Goal: Task Accomplishment & Management: Complete application form

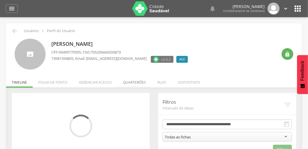
click at [137, 83] on li "Quarteirões" at bounding box center [134, 80] width 34 height 13
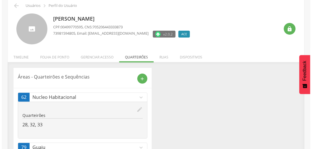
scroll to position [57, 0]
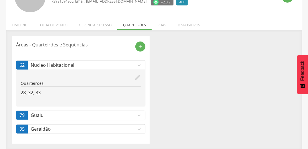
click at [139, 127] on icon "expand_more" at bounding box center [139, 129] width 6 height 6
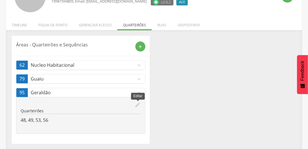
click at [139, 104] on icon "edit" at bounding box center [138, 105] width 6 height 6
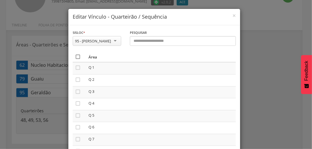
click at [75, 55] on icon "" at bounding box center [78, 57] width 6 height 6
click at [75, 55] on icon "" at bounding box center [78, 57] width 6 height 6
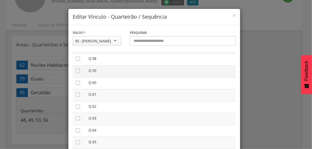
scroll to position [689, 0]
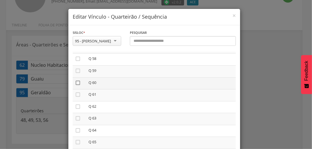
click at [75, 86] on icon "" at bounding box center [78, 83] width 6 height 6
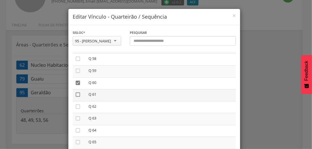
click at [75, 97] on icon "" at bounding box center [78, 95] width 6 height 6
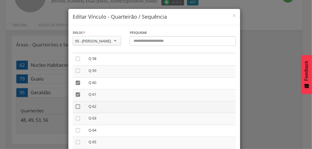
click at [76, 110] on icon "" at bounding box center [78, 107] width 6 height 6
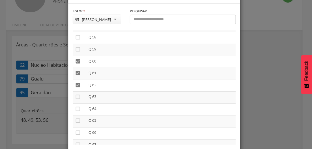
scroll to position [49, 0]
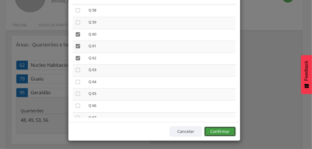
click at [227, 131] on button "Confirmar" at bounding box center [220, 132] width 32 height 10
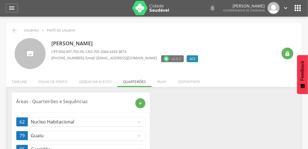
scroll to position [0, 0]
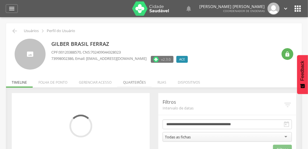
click at [132, 80] on li "Quarteirões" at bounding box center [134, 80] width 34 height 13
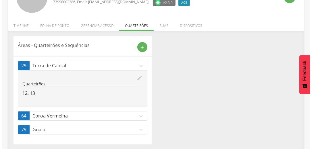
scroll to position [57, 0]
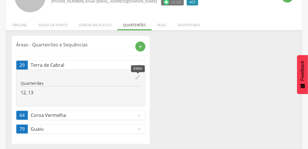
click at [138, 78] on icon "edit" at bounding box center [138, 77] width 6 height 6
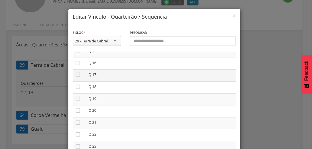
scroll to position [161, 0]
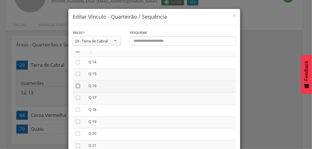
click at [76, 86] on icon "" at bounding box center [78, 86] width 6 height 6
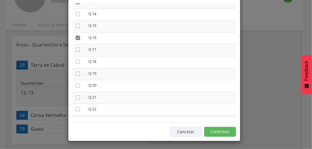
scroll to position [49, 0]
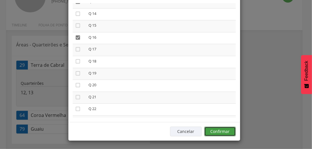
click at [221, 132] on button "Confirmar" at bounding box center [220, 132] width 32 height 10
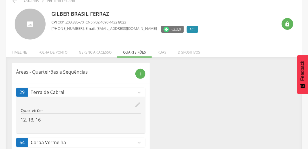
scroll to position [0, 0]
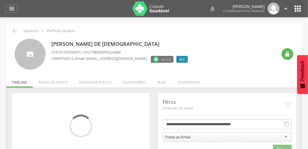
click at [137, 83] on li "Quarteirões" at bounding box center [134, 80] width 34 height 13
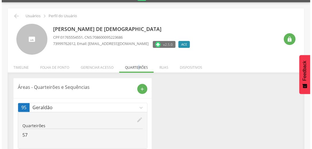
scroll to position [30, 0]
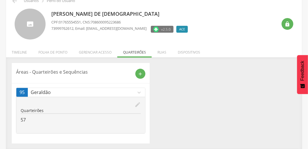
click at [136, 105] on icon "edit" at bounding box center [138, 105] width 6 height 6
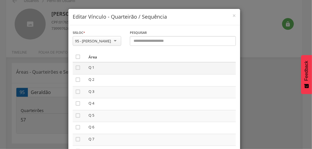
scroll to position [0, 0]
click at [76, 57] on icon "" at bounding box center [78, 57] width 6 height 6
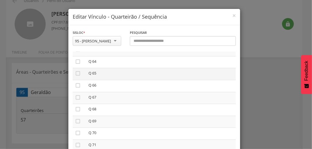
scroll to position [781, 0]
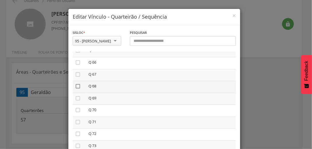
click at [76, 89] on icon "" at bounding box center [78, 87] width 6 height 6
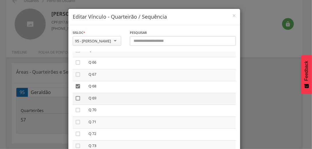
click at [76, 101] on icon "" at bounding box center [78, 99] width 6 height 6
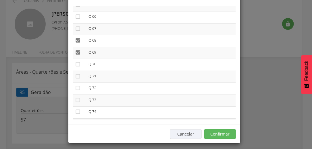
scroll to position [49, 0]
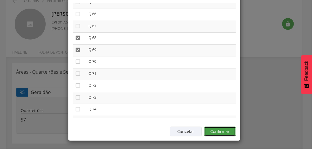
click at [229, 132] on button "Confirmar" at bounding box center [220, 132] width 32 height 10
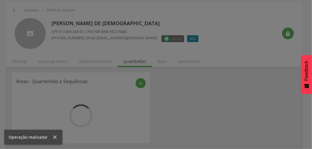
scroll to position [30, 0]
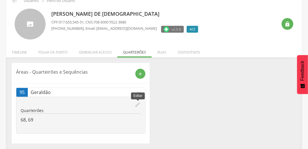
click at [136, 102] on icon "edit" at bounding box center [138, 105] width 6 height 6
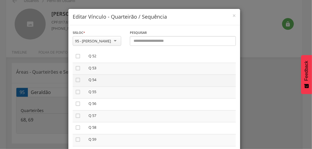
scroll to position [643, 0]
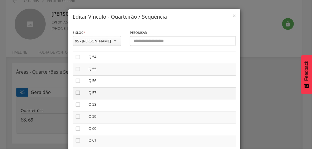
click at [77, 95] on icon "" at bounding box center [78, 93] width 6 height 6
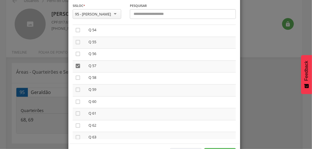
scroll to position [49, 0]
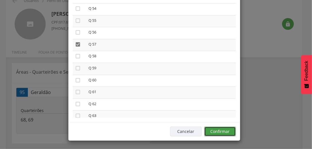
click at [224, 131] on button "Confirmar" at bounding box center [220, 132] width 32 height 10
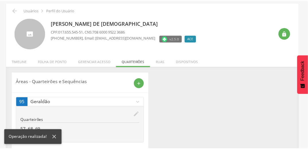
scroll to position [30, 0]
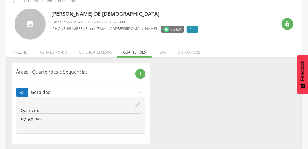
click at [238, 36] on div "David Pereira de Jesus CPF: 017.655.545-51 , CNS: 708 6000 9522 3686 (73) 99976…" at bounding box center [164, 24] width 226 height 31
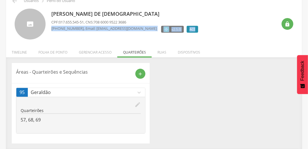
click at [221, 24] on div "David Pereira de Jesus CPF: 017.655.545-51 , CNS: 708 6000 9522 3686 (73) 99976…" at bounding box center [164, 24] width 226 height 31
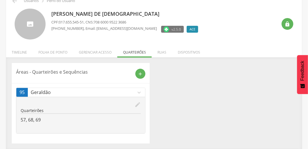
drag, startPoint x: 221, startPoint y: 24, endPoint x: 254, endPoint y: 53, distance: 43.8
click at [254, 53] on ul "Início Produtividade Timeline Folha de ponto Remapeamento Gerenciar acesso Quar…" at bounding box center [154, 52] width 296 height 5
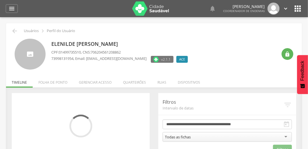
click at [132, 83] on li "Quarteirões" at bounding box center [134, 80] width 34 height 13
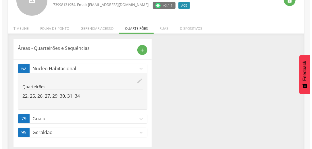
scroll to position [57, 0]
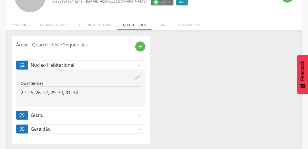
click at [139, 129] on icon "expand_more" at bounding box center [139, 129] width 6 height 6
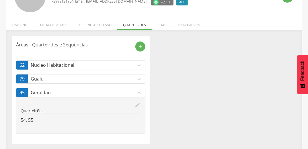
click at [137, 105] on icon "edit" at bounding box center [138, 105] width 6 height 6
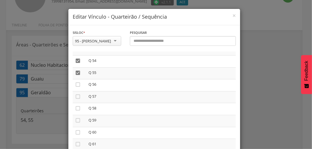
scroll to position [597, 0]
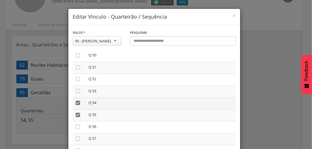
click at [75, 105] on icon "" at bounding box center [78, 103] width 6 height 6
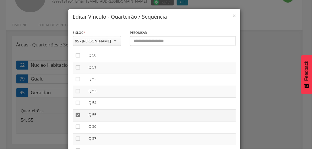
click at [76, 118] on icon "" at bounding box center [78, 115] width 6 height 6
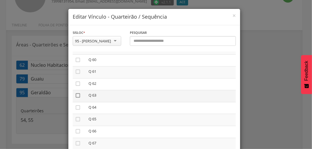
click at [76, 97] on icon "" at bounding box center [78, 96] width 6 height 6
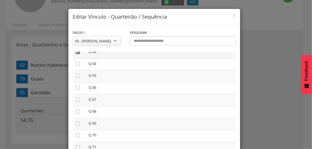
scroll to position [758, 0]
click at [75, 101] on icon "" at bounding box center [78, 98] width 6 height 6
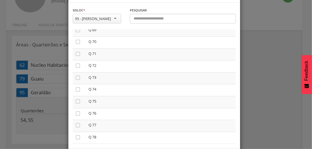
scroll to position [49, 0]
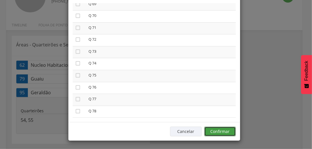
click at [229, 130] on button "Confirmar" at bounding box center [220, 132] width 32 height 10
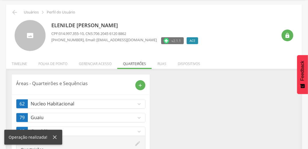
scroll to position [0, 0]
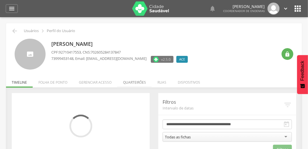
click at [137, 82] on li "Quarteirões" at bounding box center [134, 80] width 34 height 13
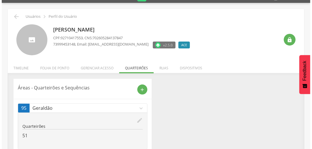
scroll to position [30, 0]
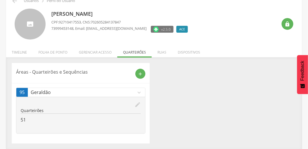
click at [137, 106] on icon "edit" at bounding box center [138, 105] width 6 height 6
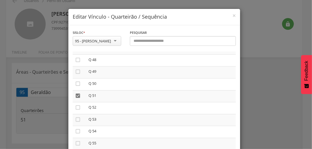
scroll to position [574, 0]
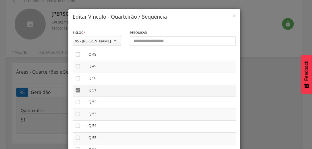
click at [77, 92] on icon "" at bounding box center [78, 91] width 6 height 6
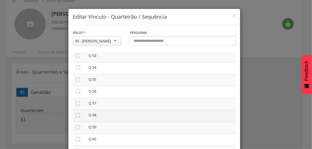
scroll to position [643, 0]
click at [75, 119] on icon "" at bounding box center [78, 117] width 6 height 6
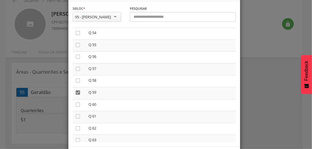
scroll to position [49, 0]
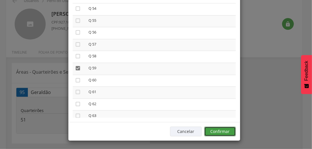
click at [221, 131] on button "Confirmar" at bounding box center [220, 132] width 32 height 10
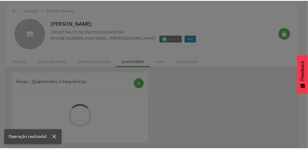
scroll to position [30, 0]
